Goal: Task Accomplishment & Management: Manage account settings

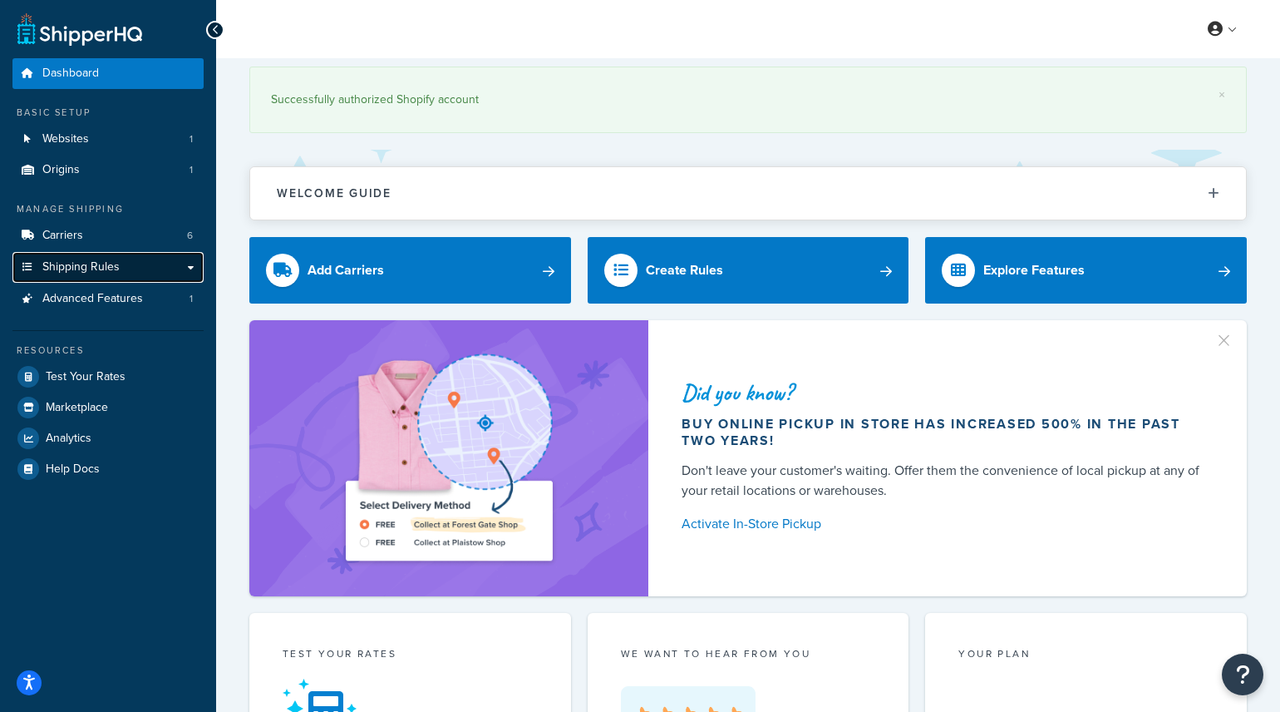
click at [139, 264] on link "Shipping Rules" at bounding box center [107, 267] width 191 height 31
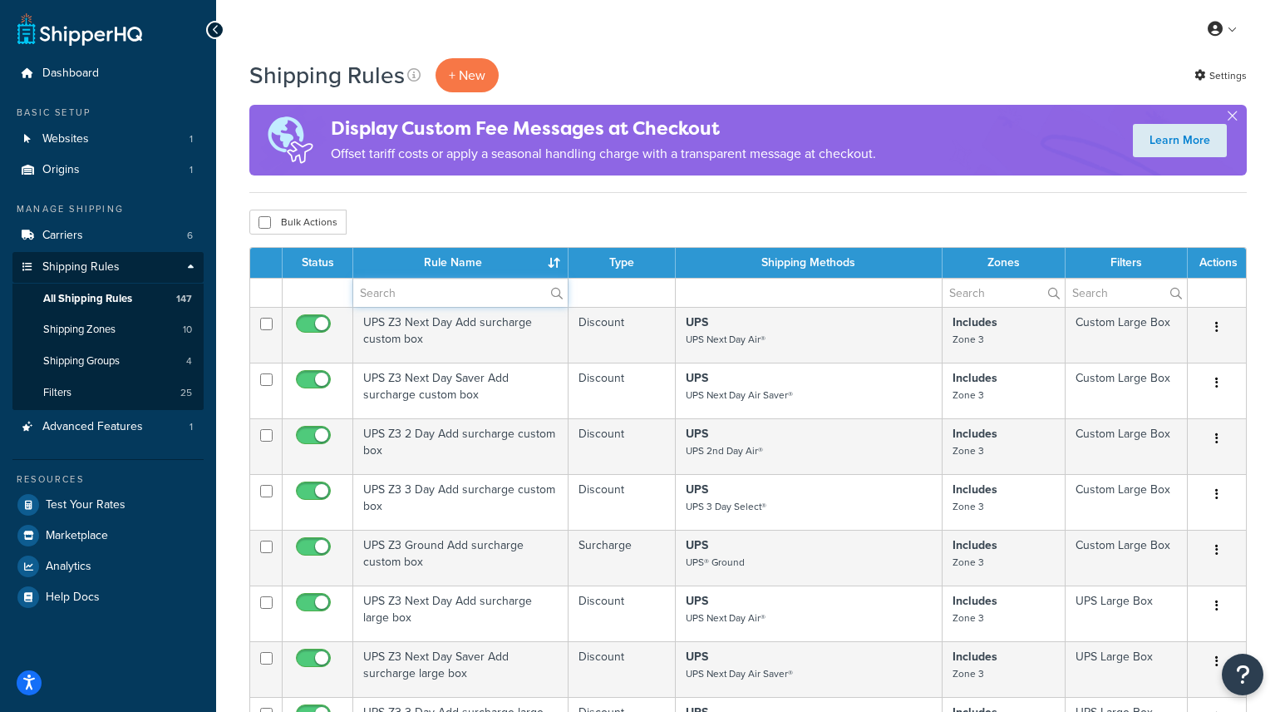
click at [407, 297] on input "text" at bounding box center [460, 293] width 215 height 28
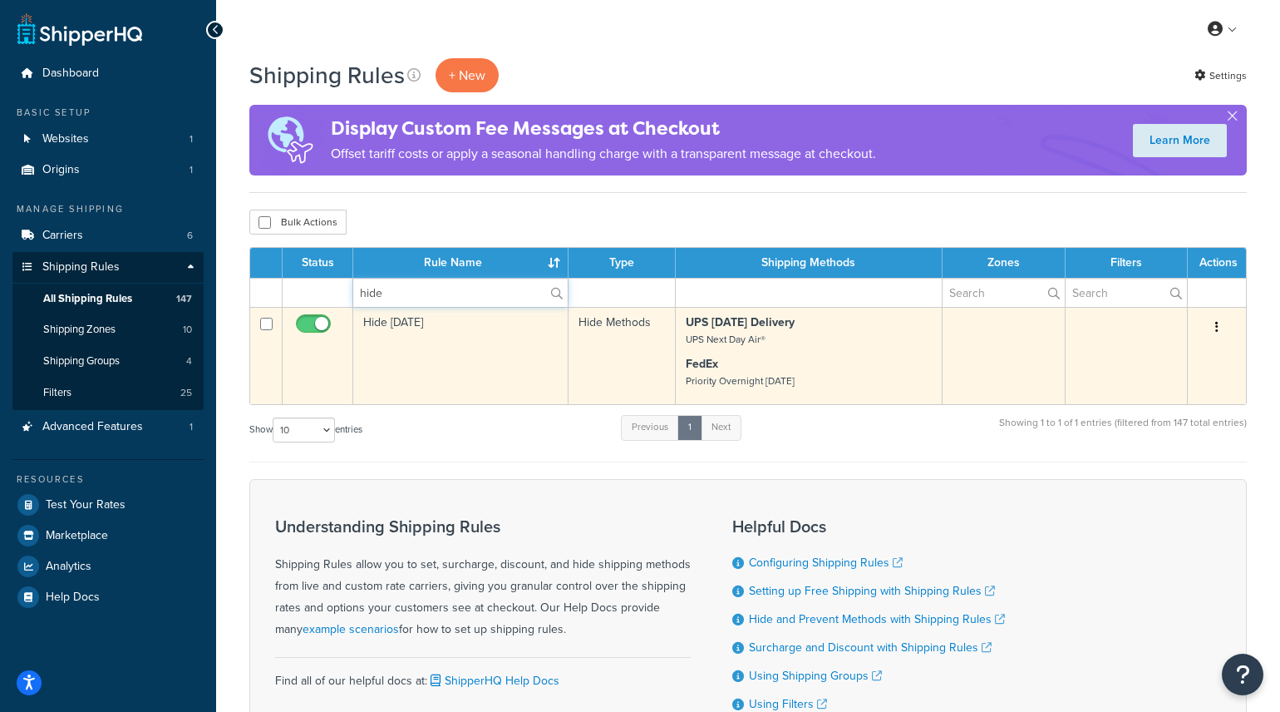
type input "hide"
click at [305, 330] on input "checkbox" at bounding box center [316, 328] width 46 height 21
checkbox input "false"
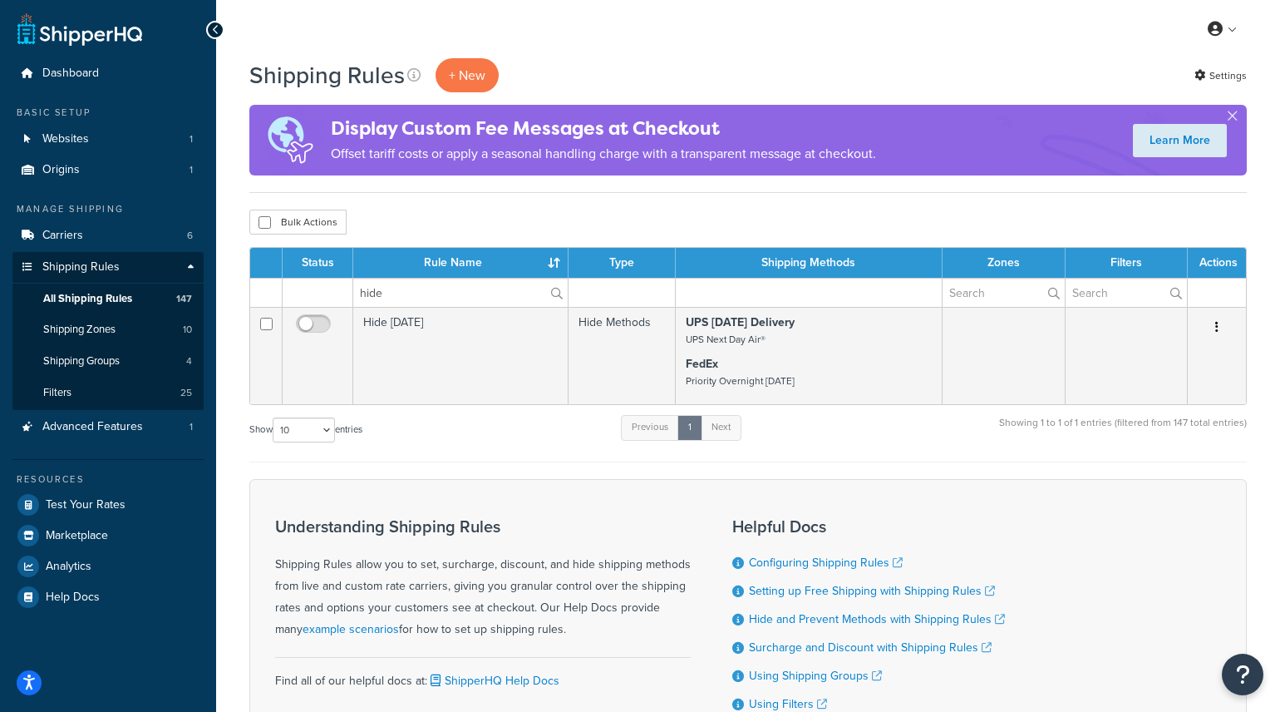
click at [472, 207] on div "Shipping Rules + New Settings Display Custom Fee Messages at Checkout Offset ta…" at bounding box center [748, 446] width 1064 height 777
